Goal: Task Accomplishment & Management: Use online tool/utility

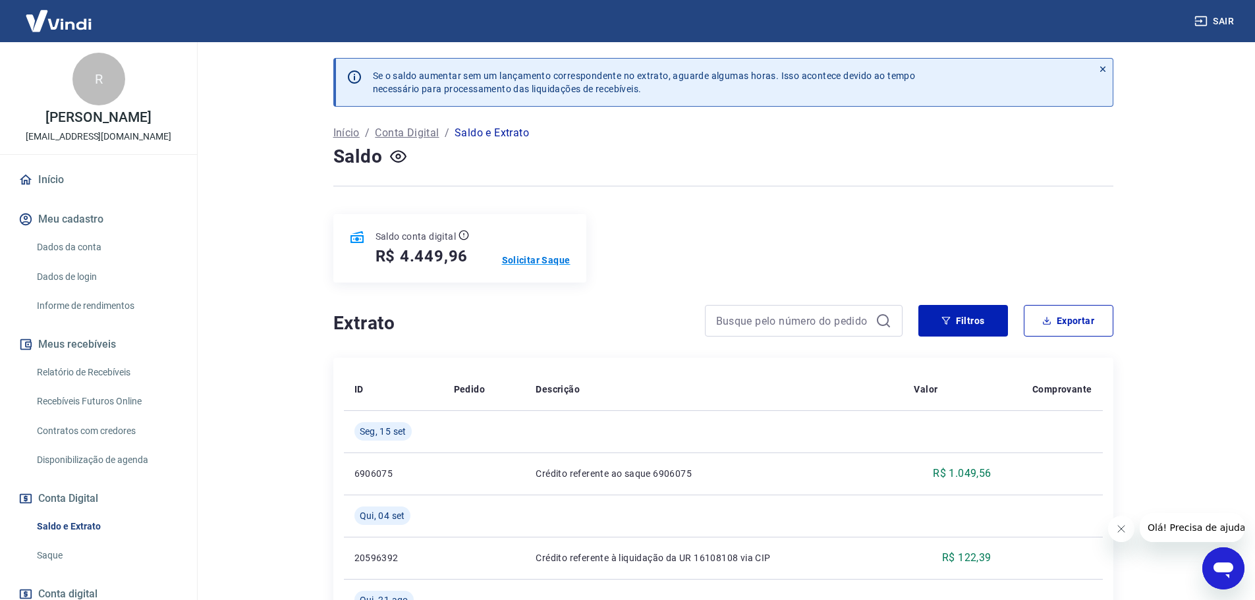
click at [519, 262] on p "Solicitar Saque" at bounding box center [536, 260] width 69 height 13
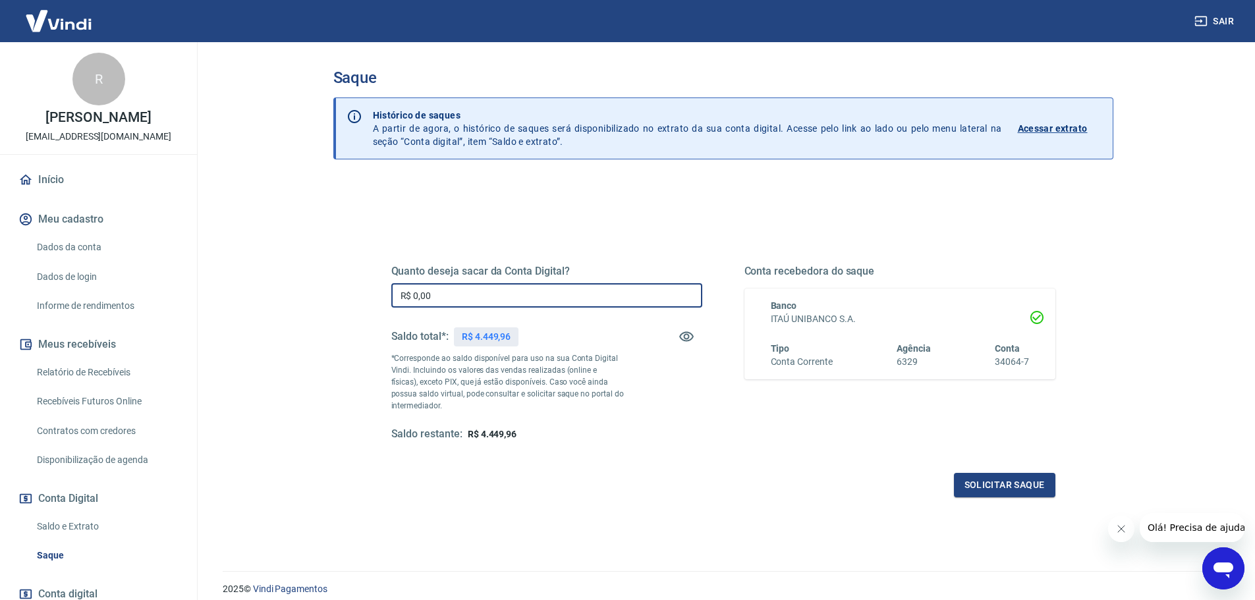
click at [546, 296] on input "R$ 0,00" at bounding box center [546, 295] width 311 height 24
type input "R$ 4.449,96"
click at [975, 482] on button "Solicitar saque" at bounding box center [1004, 485] width 101 height 24
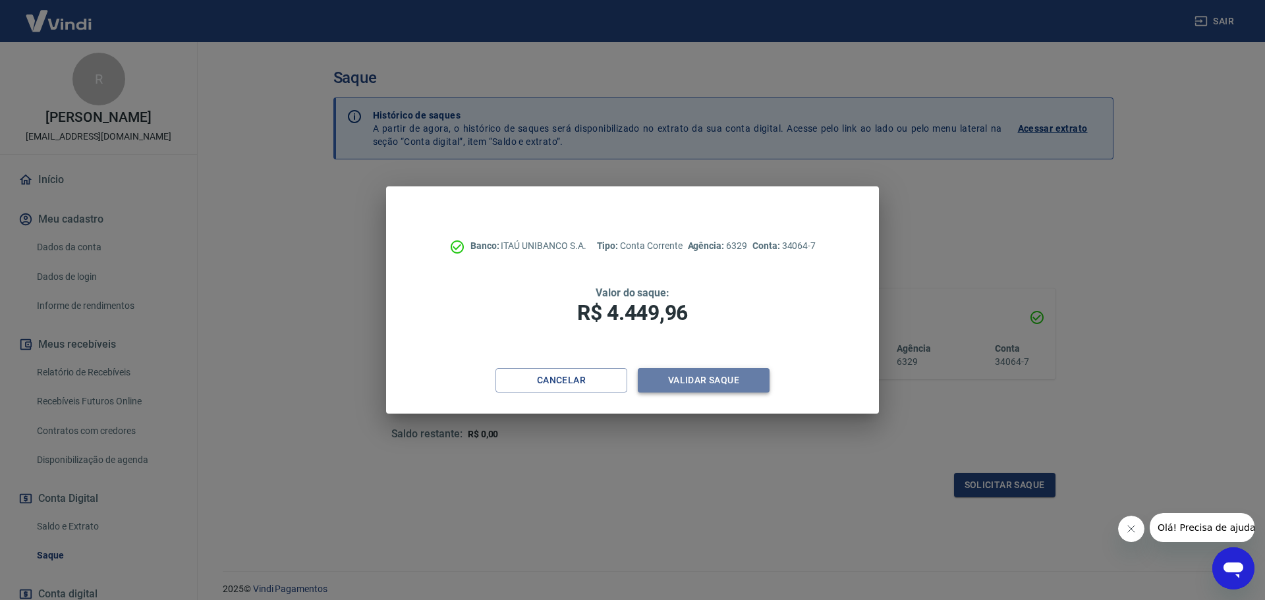
click at [677, 379] on button "Validar saque" at bounding box center [704, 380] width 132 height 24
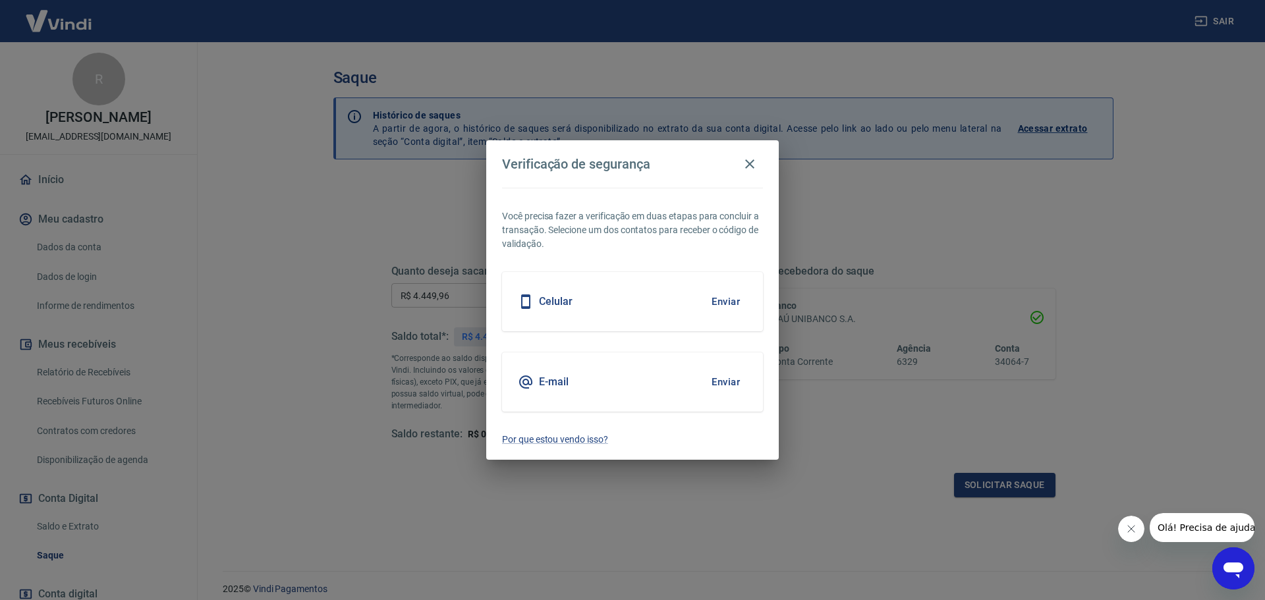
click at [660, 383] on div "E-mail Enviar" at bounding box center [632, 382] width 261 height 59
click at [720, 379] on button "Enviar" at bounding box center [726, 382] width 43 height 28
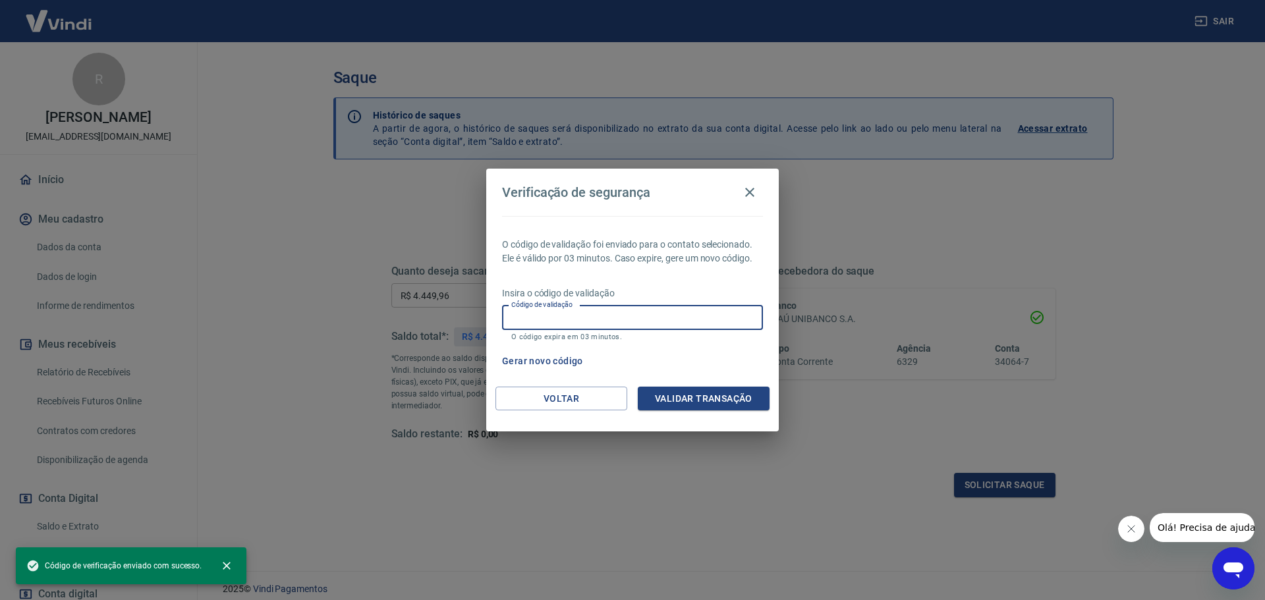
click at [565, 323] on input "Código de validação" at bounding box center [632, 318] width 261 height 24
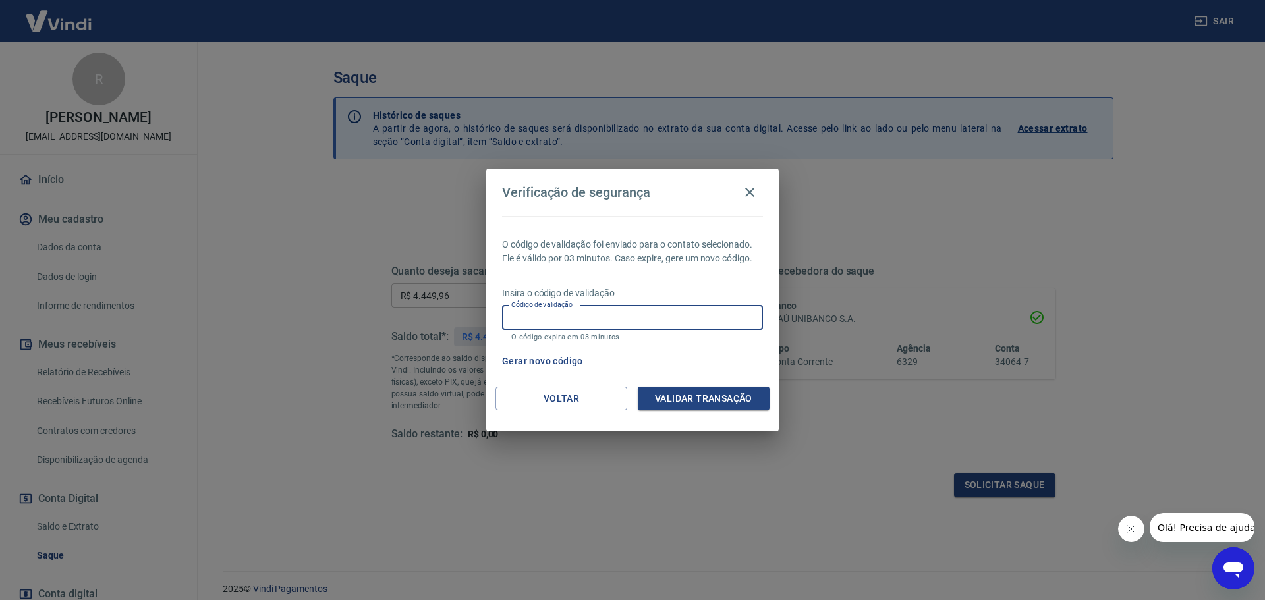
click at [577, 319] on input "Código de validação" at bounding box center [632, 318] width 261 height 24
type input "874667"
click at [686, 400] on button "Validar transação" at bounding box center [704, 399] width 132 height 24
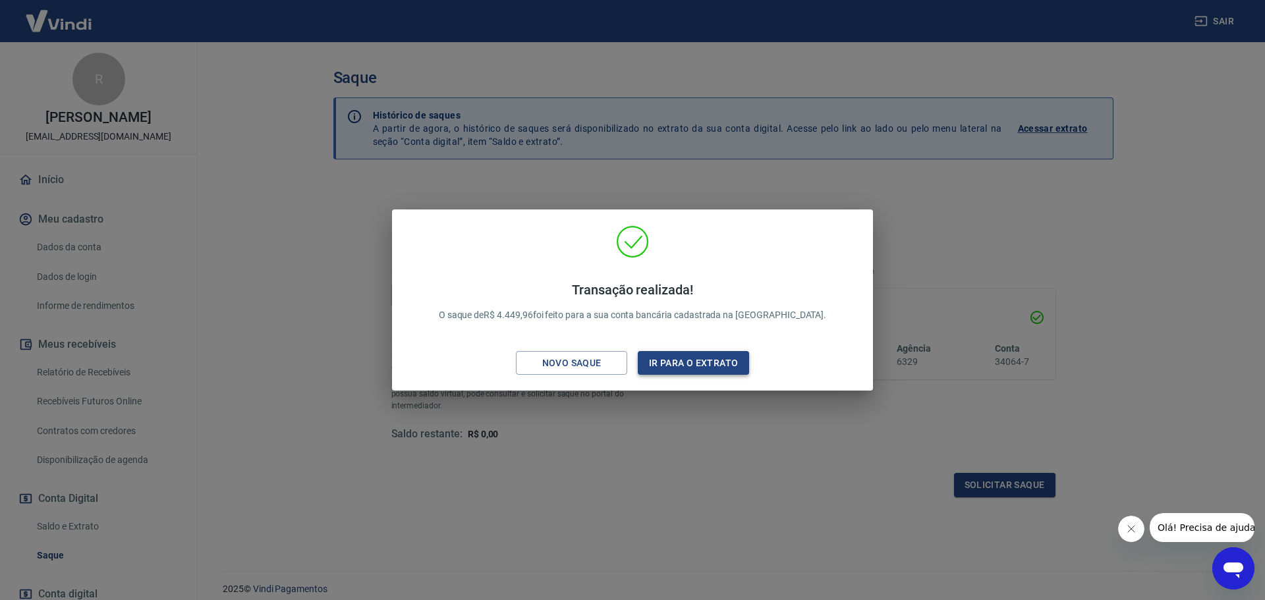
click at [647, 365] on button "Ir para o extrato" at bounding box center [693, 363] width 111 height 24
